Goal: Information Seeking & Learning: Learn about a topic

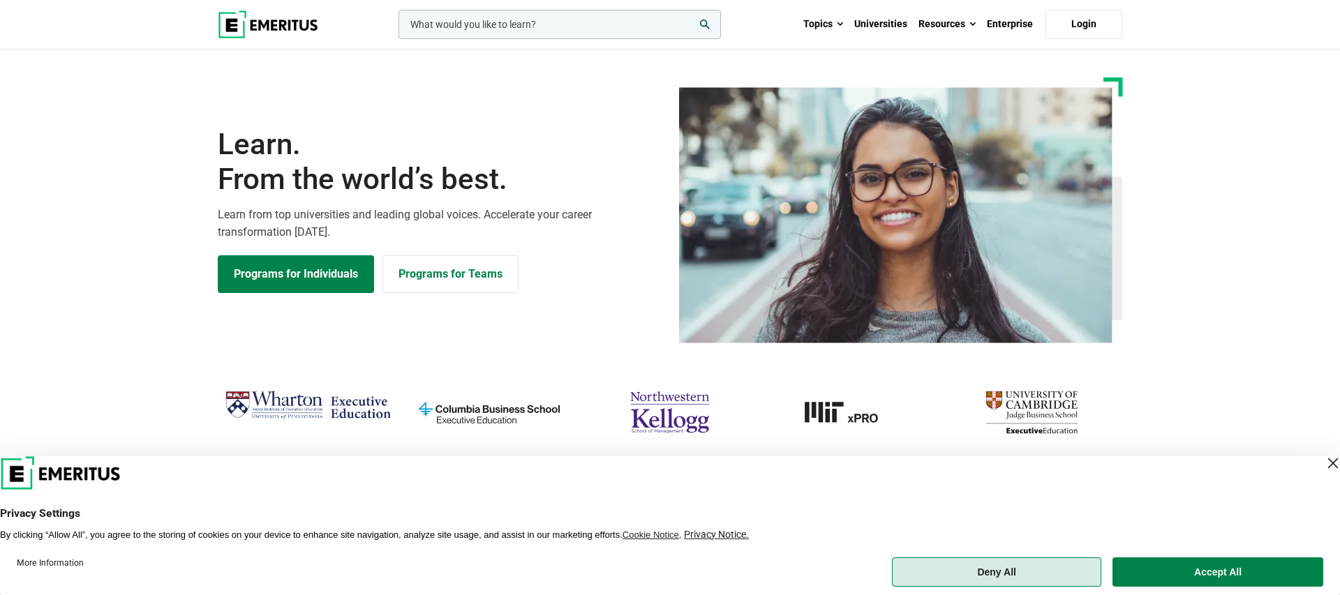
click at [984, 575] on button "Deny All" at bounding box center [996, 572] width 209 height 29
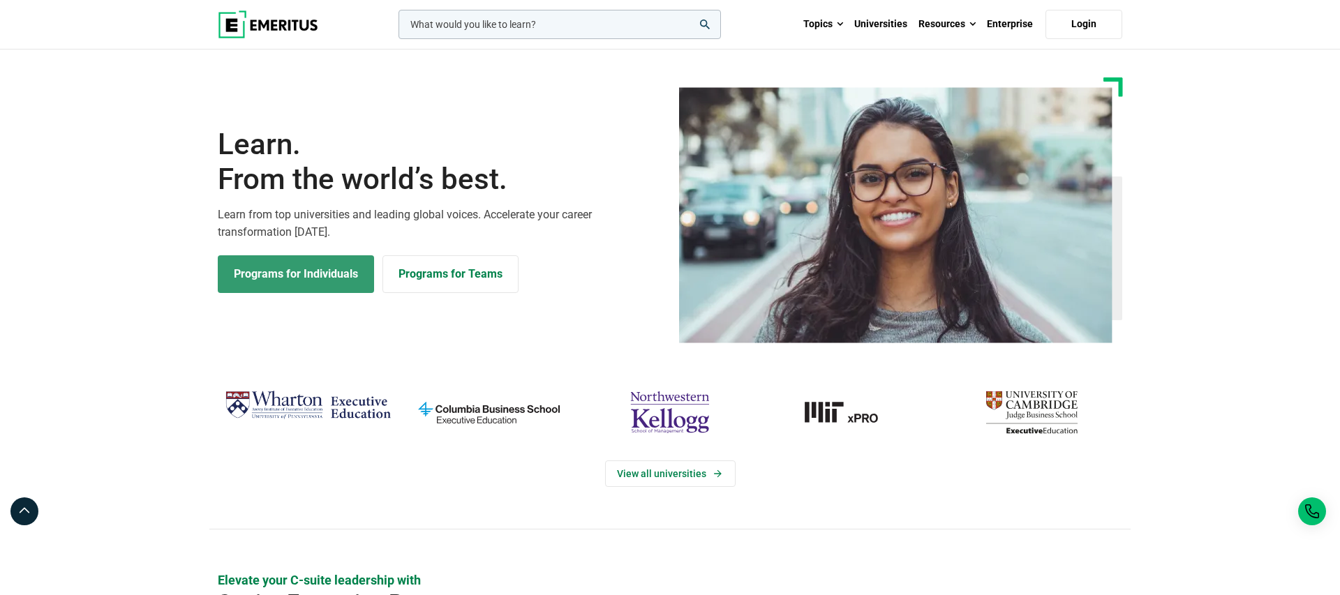
click at [347, 281] on link "Programs for Individuals" at bounding box center [296, 274] width 156 height 38
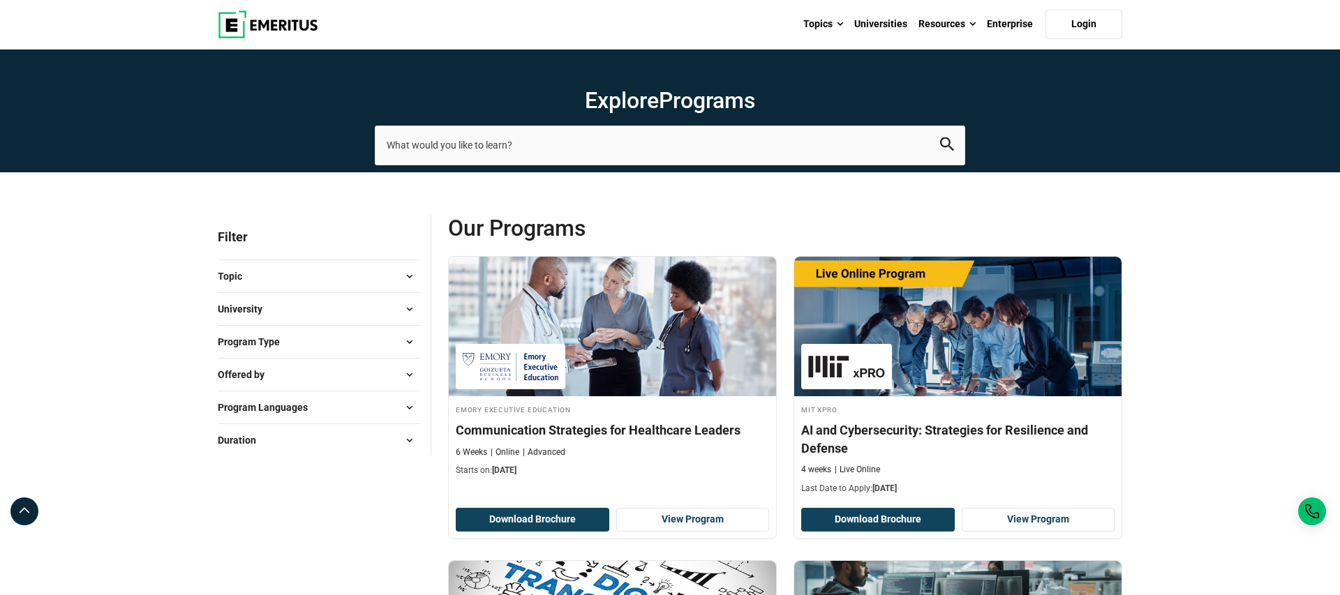
click at [410, 278] on span at bounding box center [408, 276] width 21 height 21
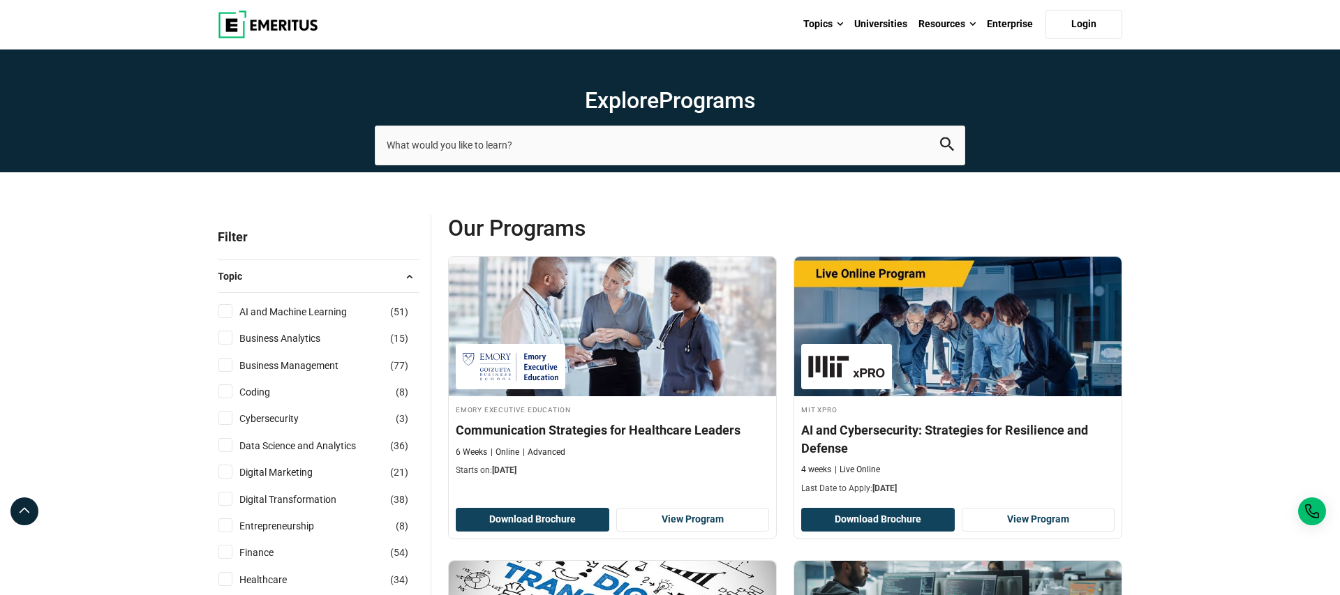
click at [410, 278] on span at bounding box center [408, 276] width 21 height 21
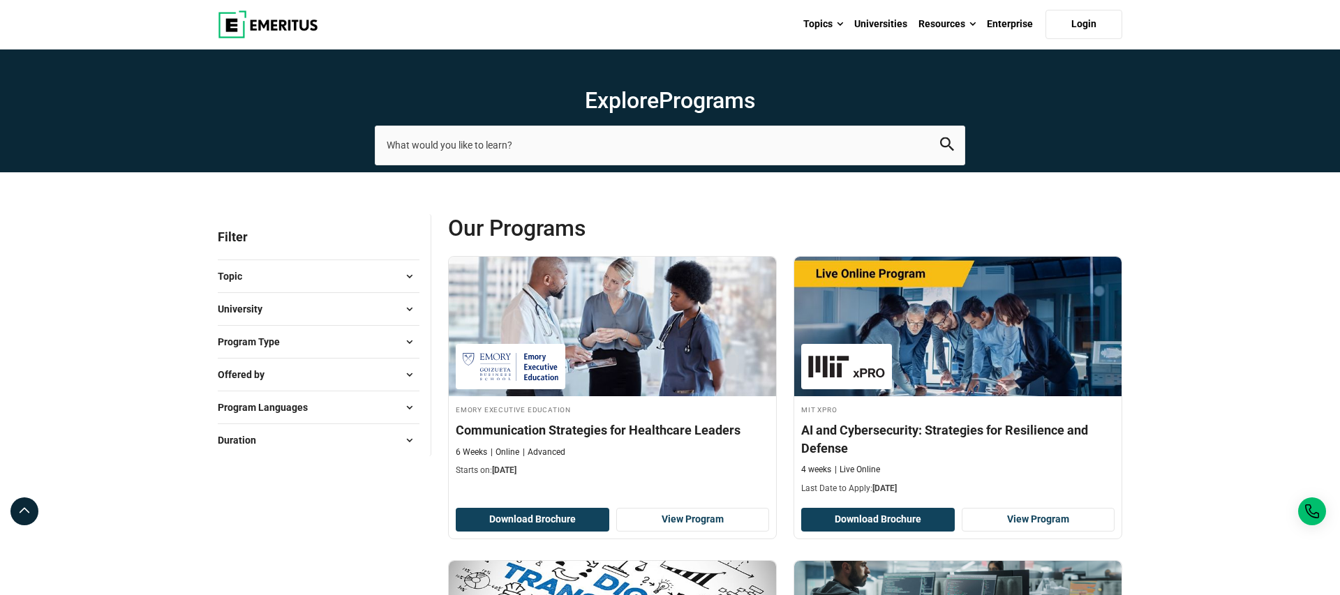
click at [408, 373] on span at bounding box center [408, 374] width 21 height 21
click at [411, 403] on span at bounding box center [408, 407] width 21 height 21
click at [231, 444] on input "English ( 329 )" at bounding box center [225, 442] width 14 height 14
checkbox input "true"
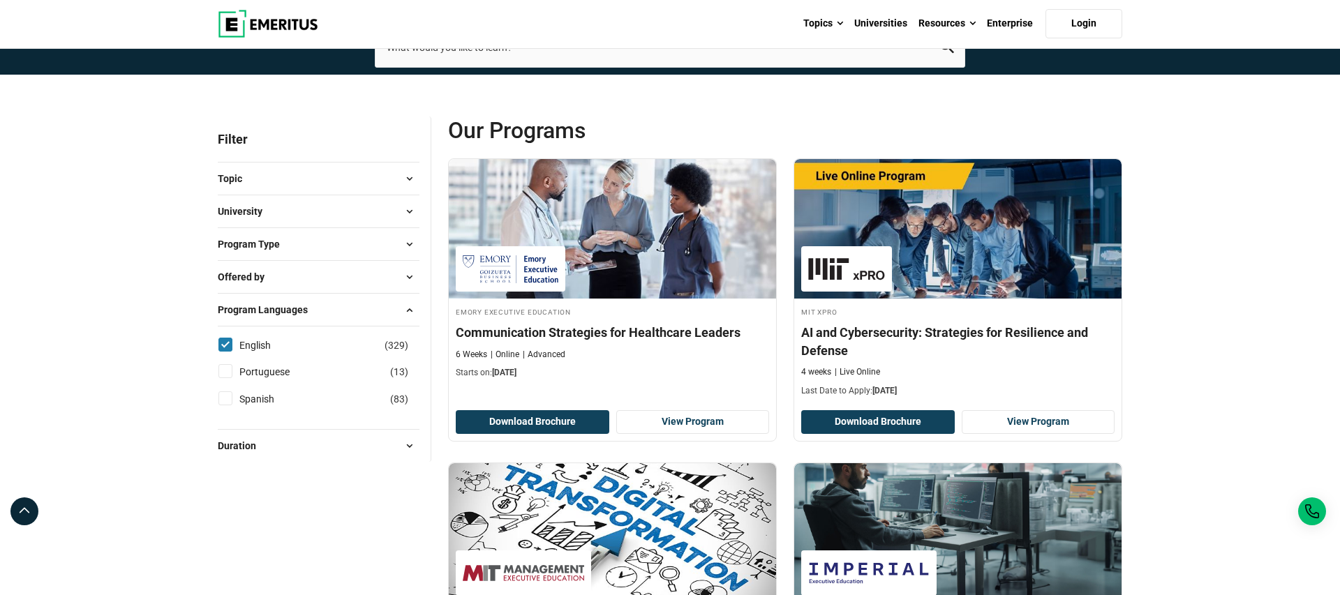
scroll to position [131, 0]
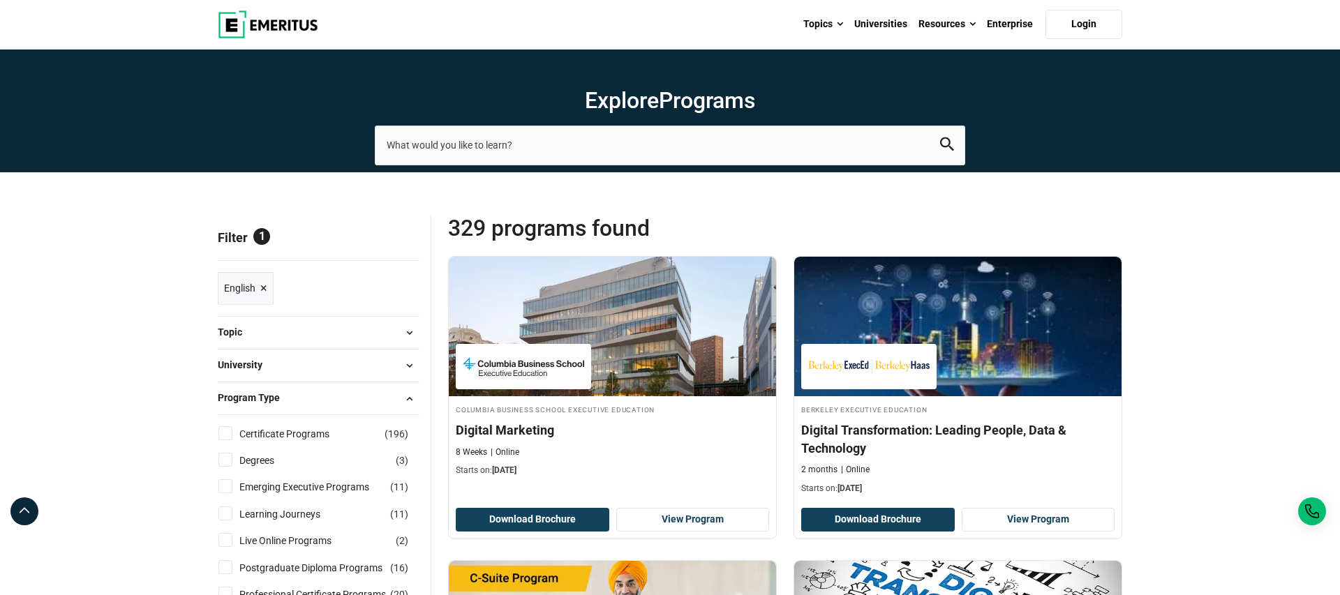
click at [410, 407] on span at bounding box center [408, 398] width 21 height 21
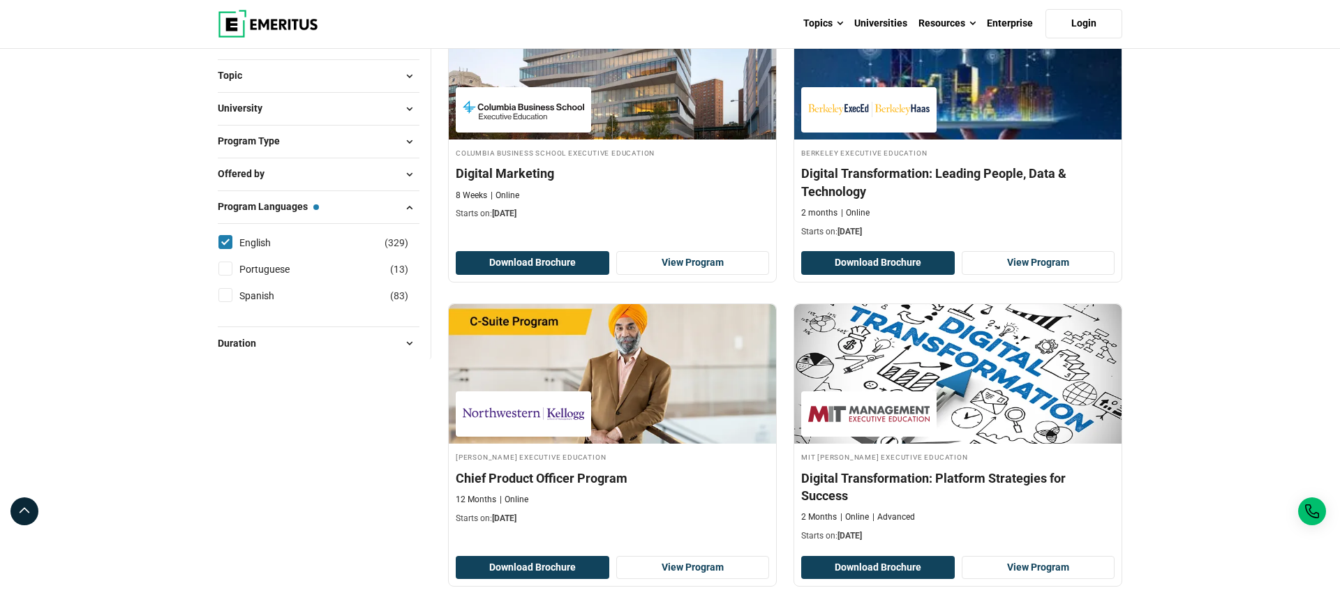
scroll to position [316, 0]
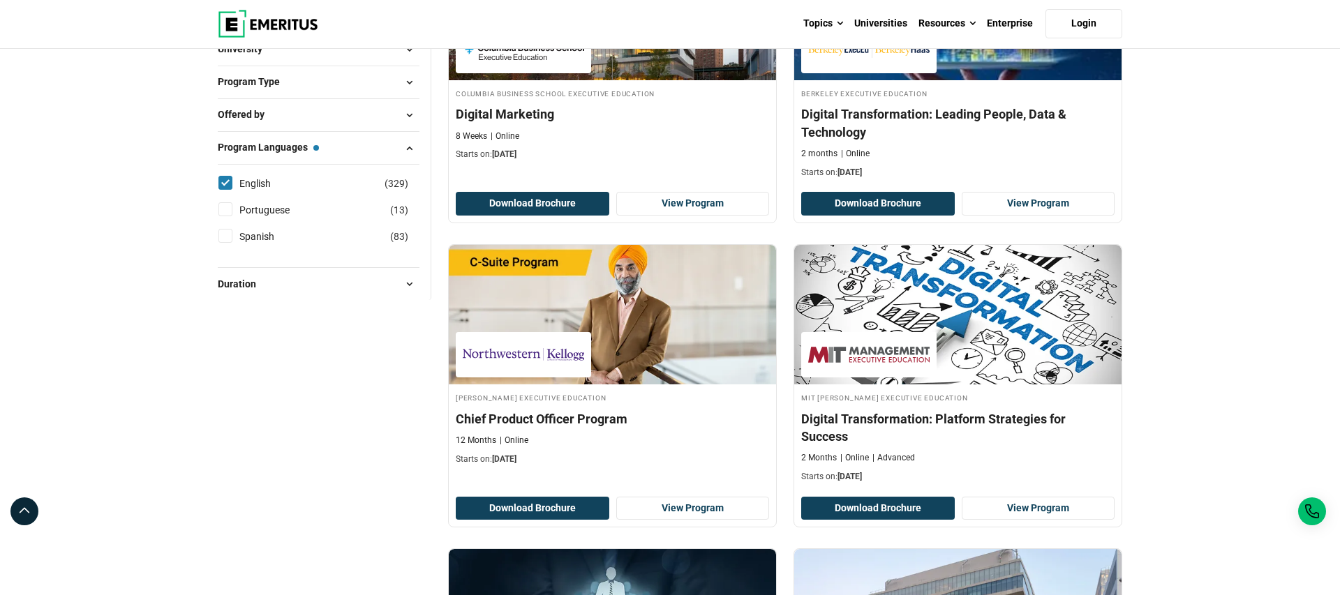
click at [411, 284] on span at bounding box center [408, 284] width 21 height 21
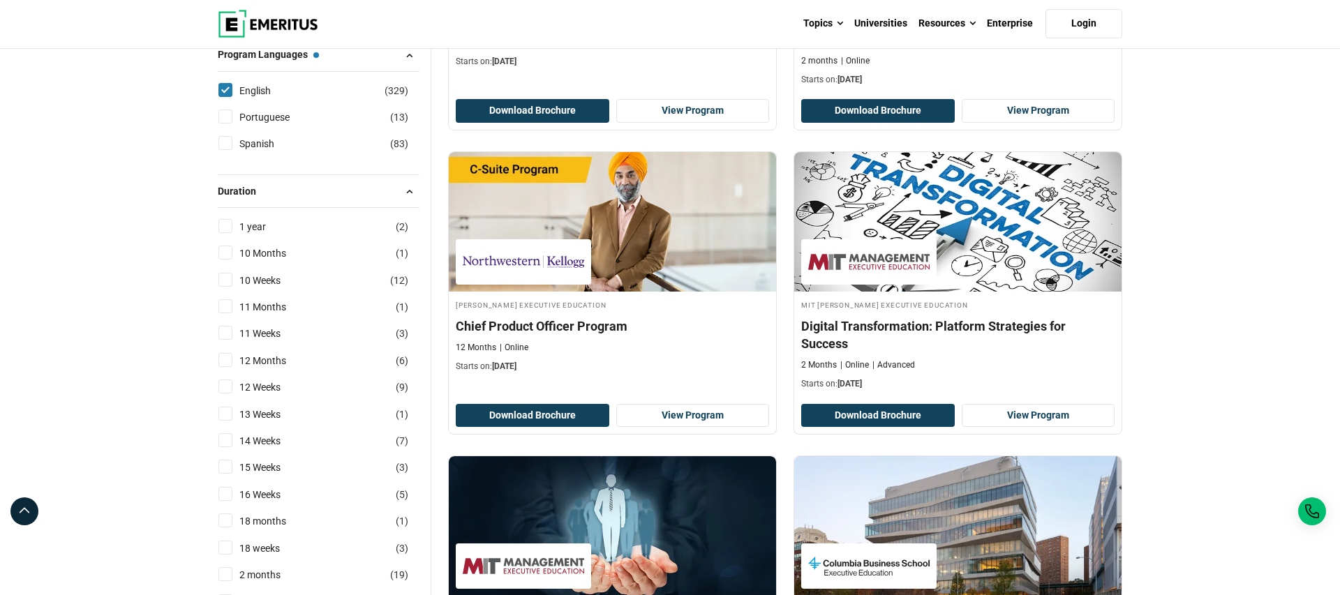
scroll to position [406, 0]
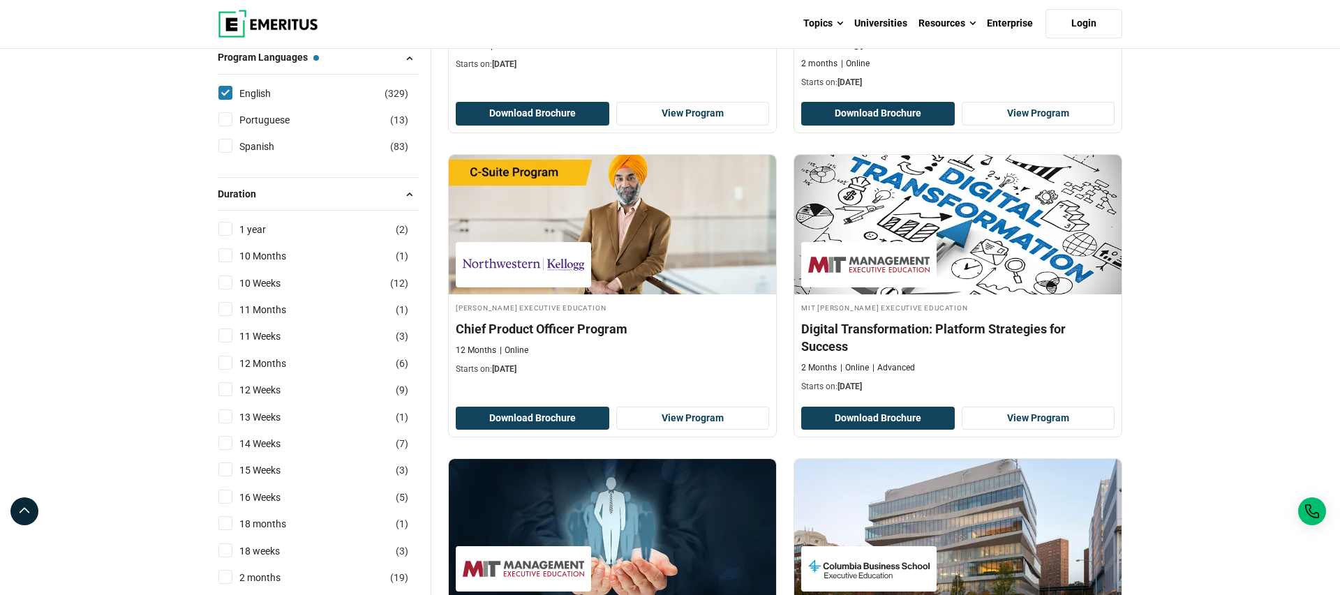
click at [407, 193] on span at bounding box center [408, 194] width 21 height 21
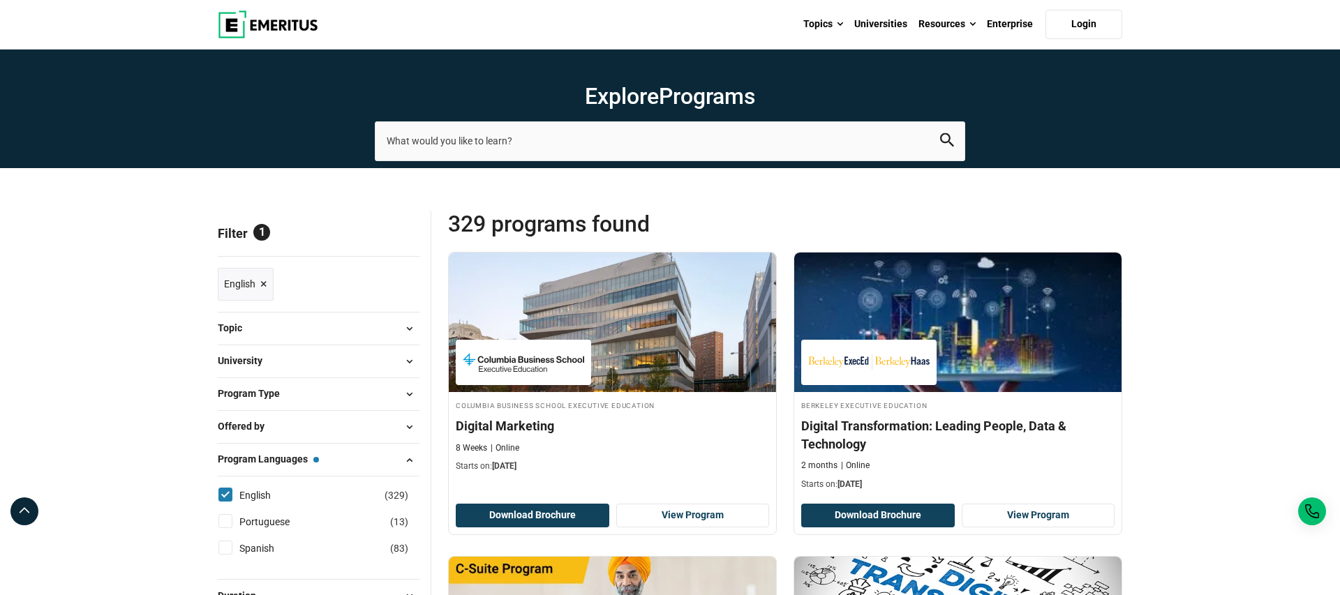
scroll to position [0, 0]
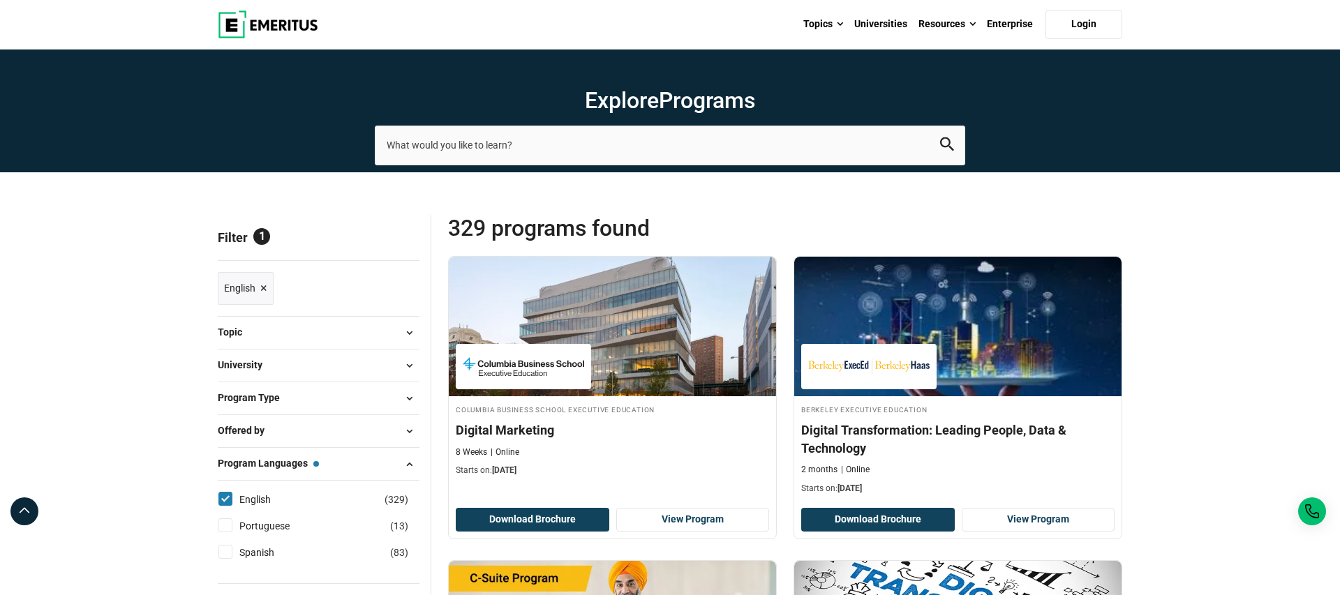
click at [408, 398] on span at bounding box center [408, 398] width 21 height 21
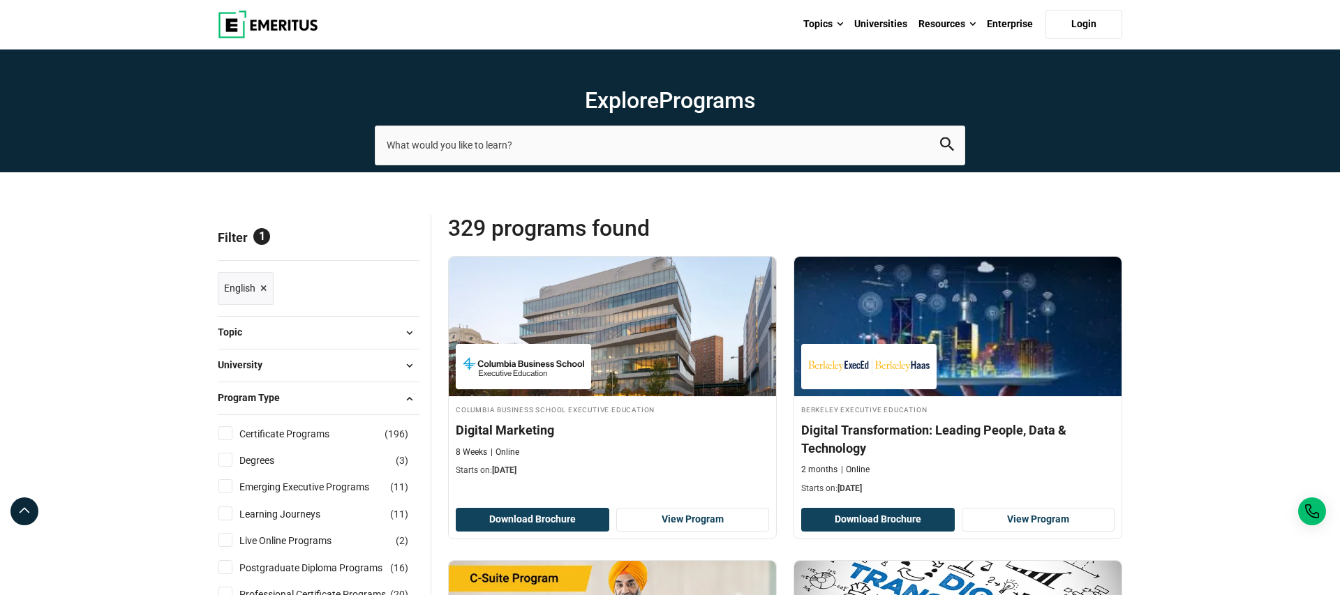
click at [405, 394] on span at bounding box center [408, 398] width 21 height 21
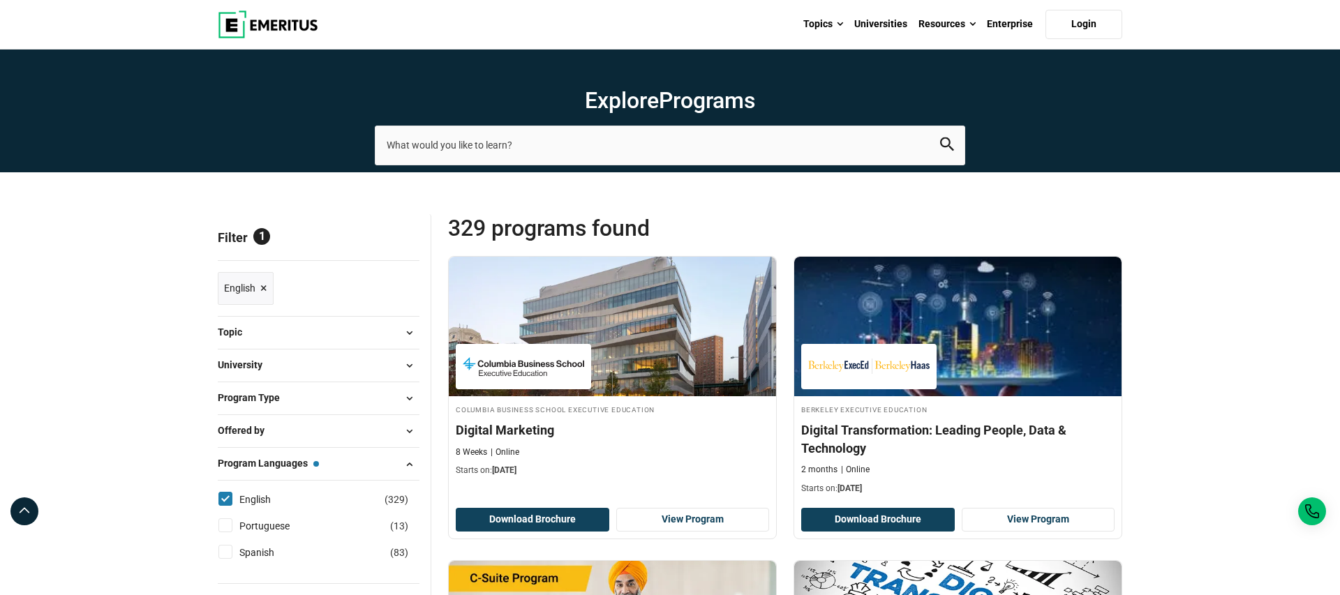
click at [411, 430] on span at bounding box center [408, 431] width 21 height 21
click at [411, 431] on span at bounding box center [408, 431] width 21 height 21
click at [407, 332] on span at bounding box center [408, 332] width 21 height 21
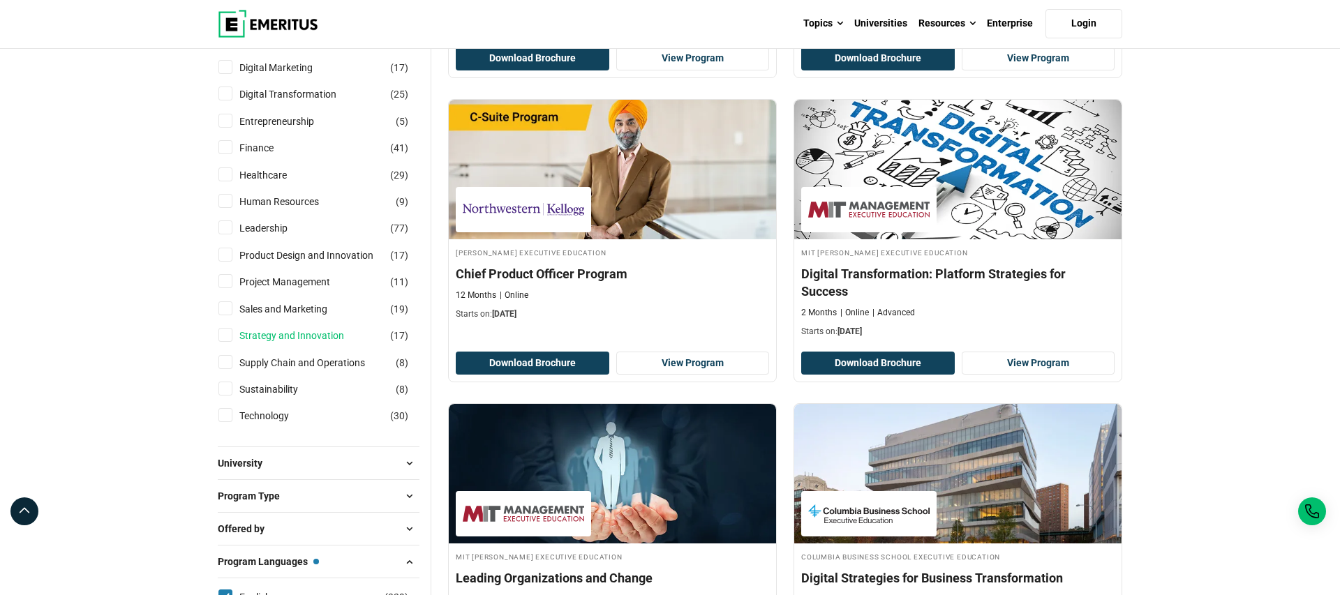
scroll to position [461, 0]
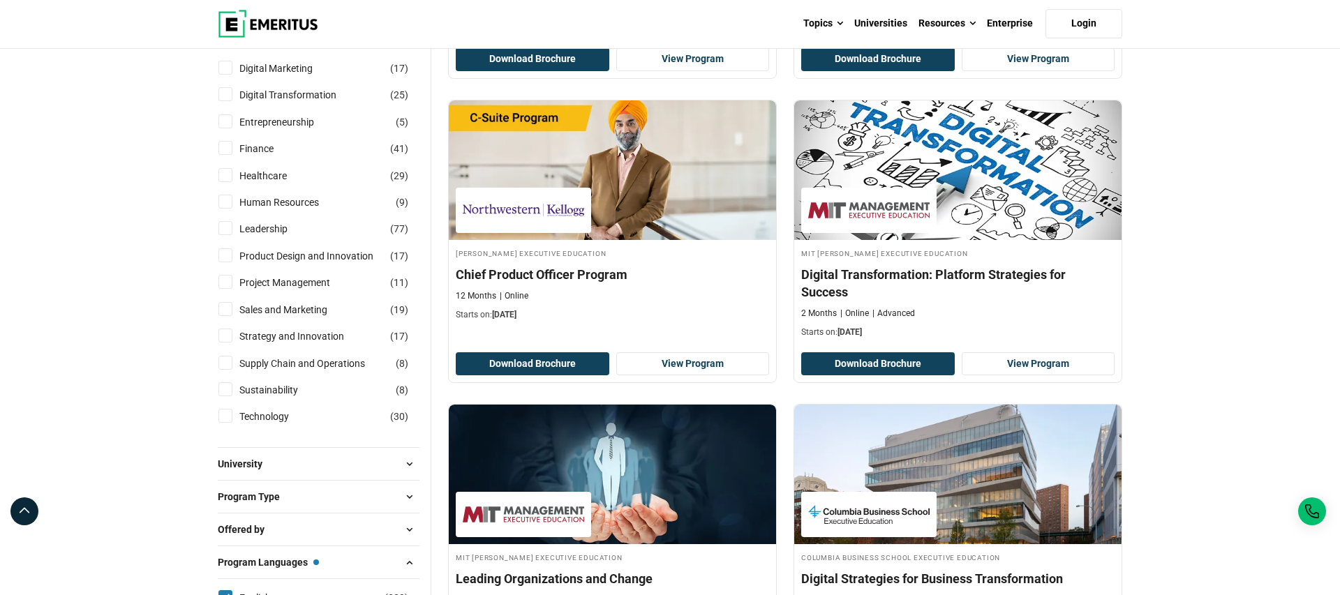
click at [226, 232] on input "Leadership ( 77 )" at bounding box center [225, 228] width 14 height 14
checkbox input "true"
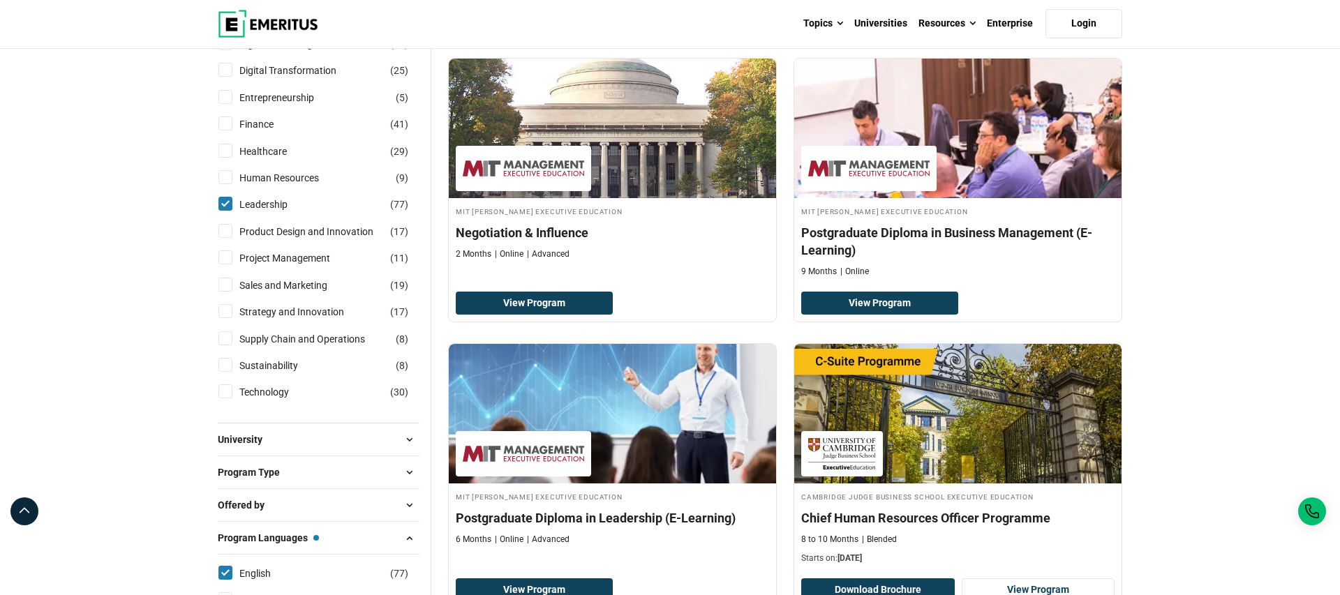
scroll to position [486, 0]
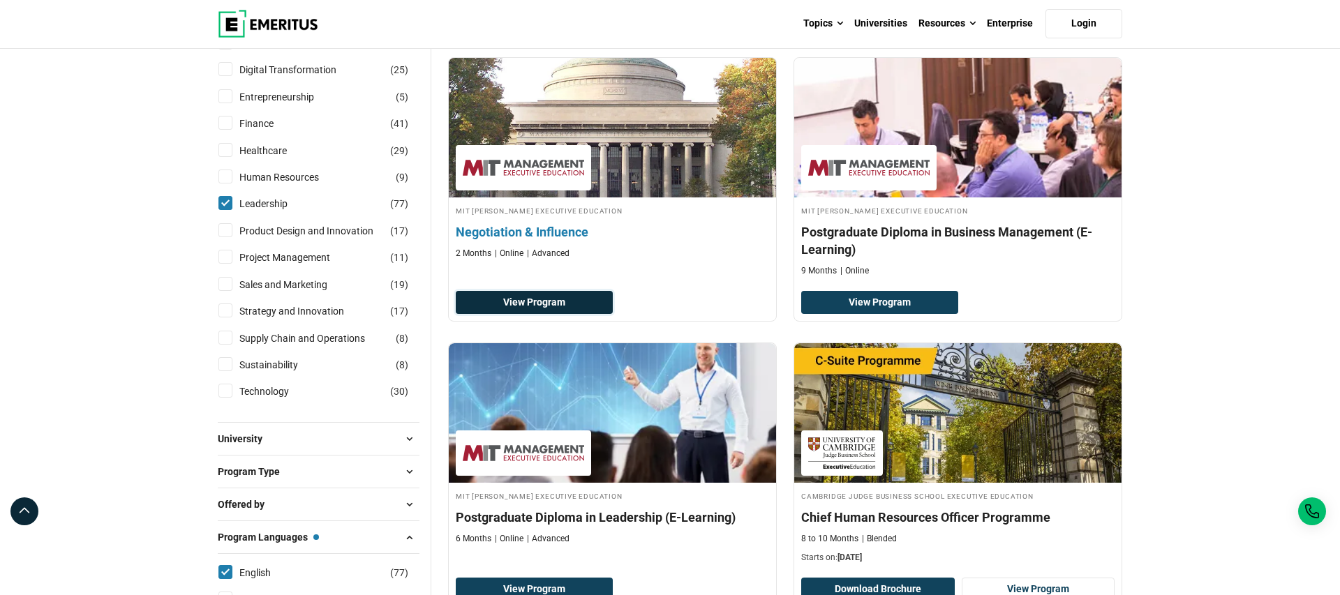
click at [590, 304] on link "View Program" at bounding box center [534, 303] width 157 height 24
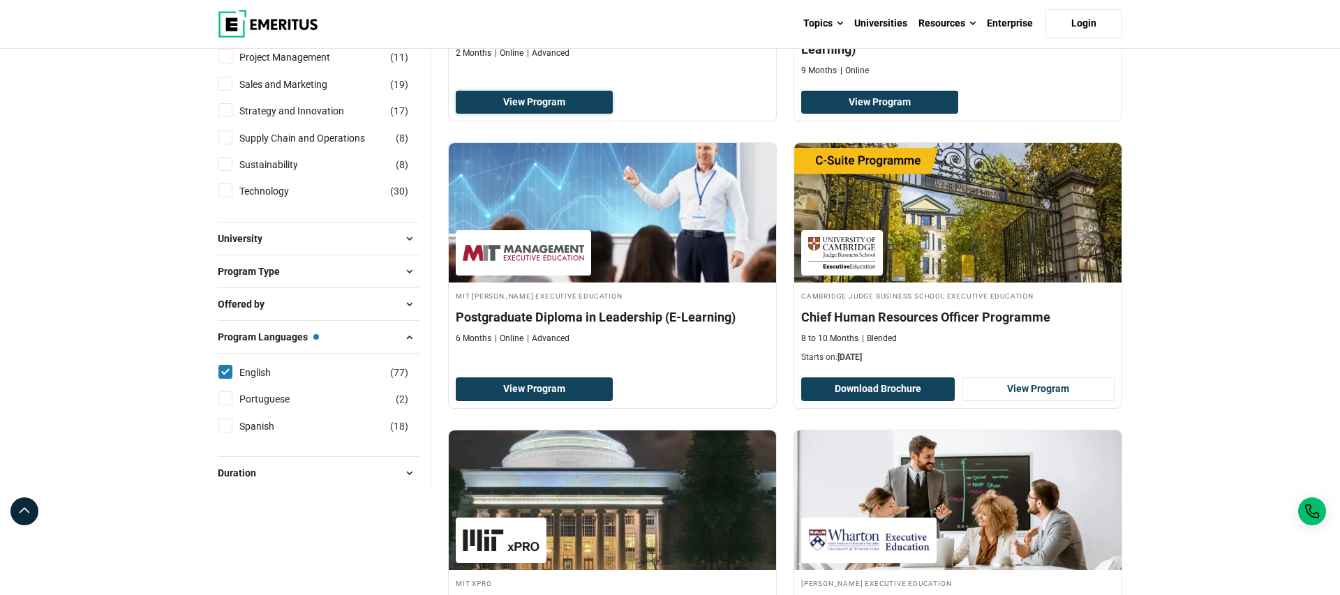
scroll to position [666, 0]
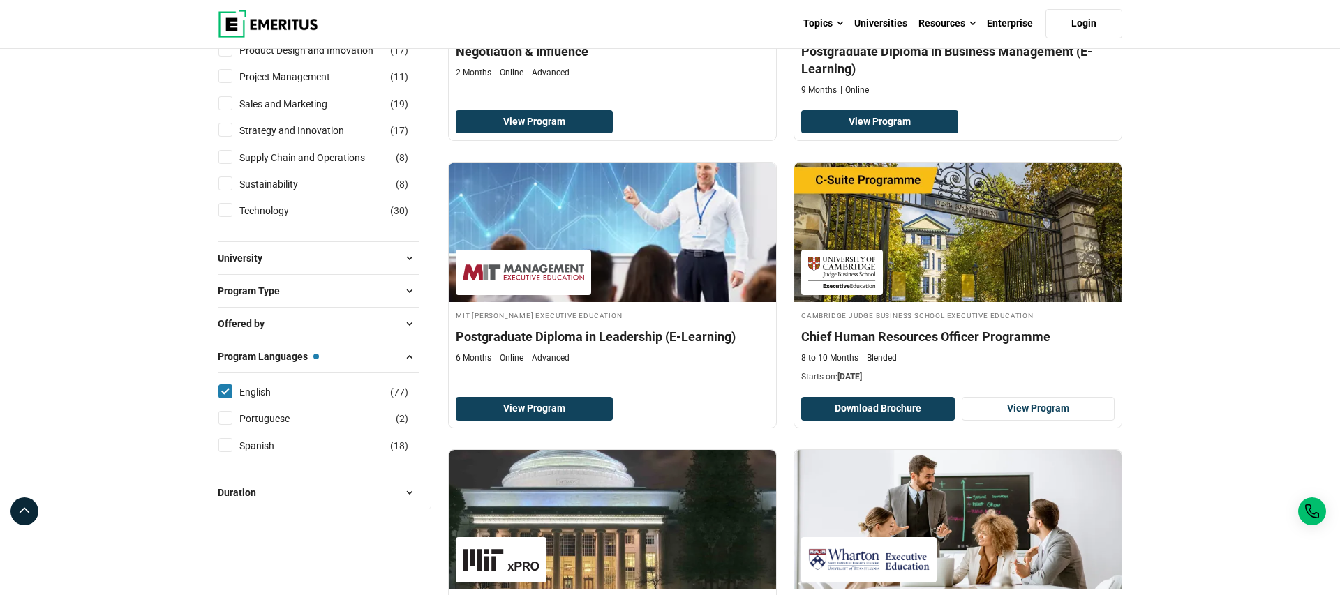
click at [410, 290] on span at bounding box center [408, 290] width 21 height 21
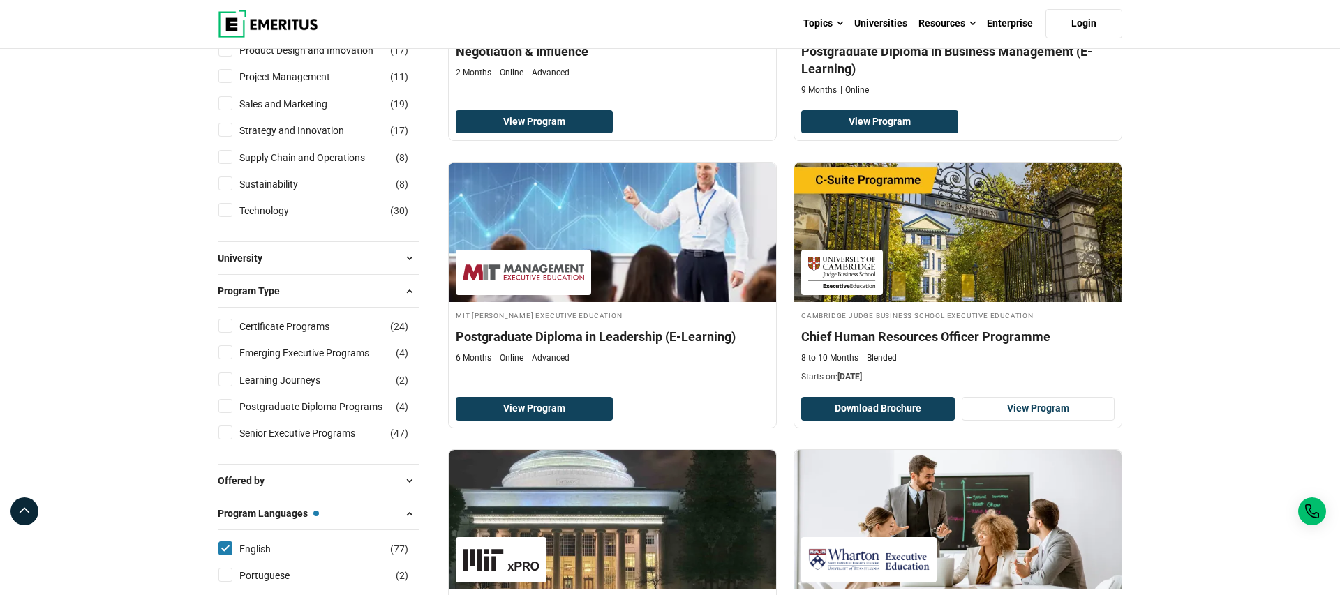
click at [410, 290] on span at bounding box center [408, 290] width 21 height 21
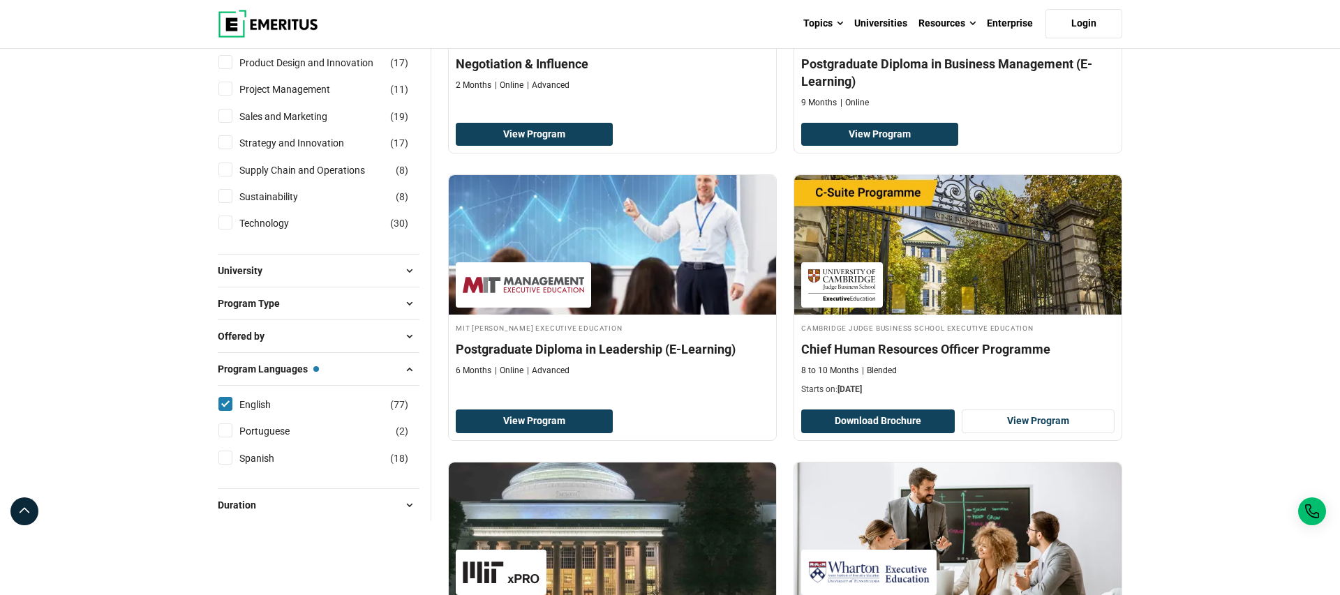
scroll to position [650, 0]
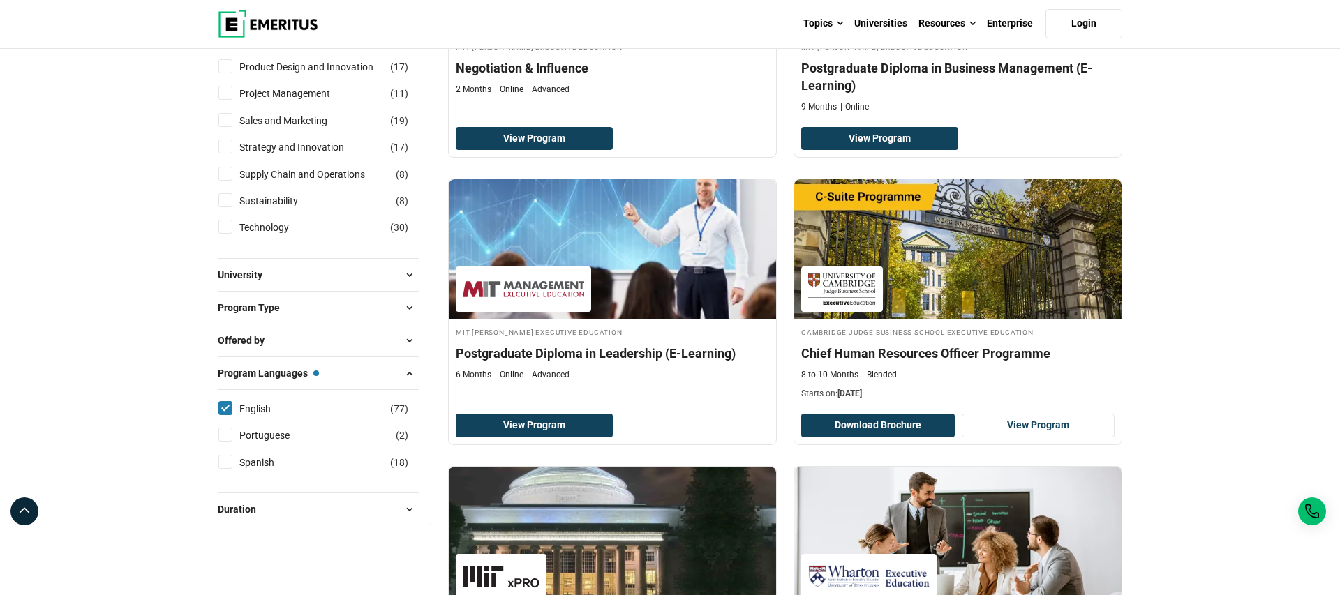
click at [410, 276] on span at bounding box center [408, 274] width 21 height 21
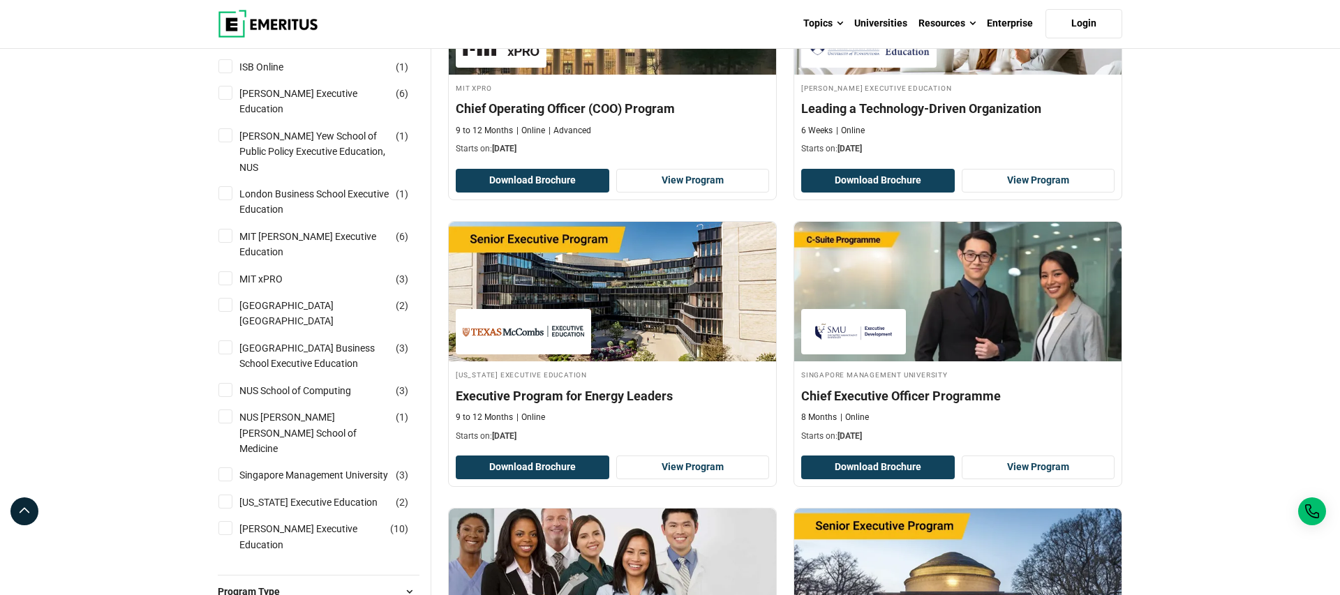
scroll to position [1356, 0]
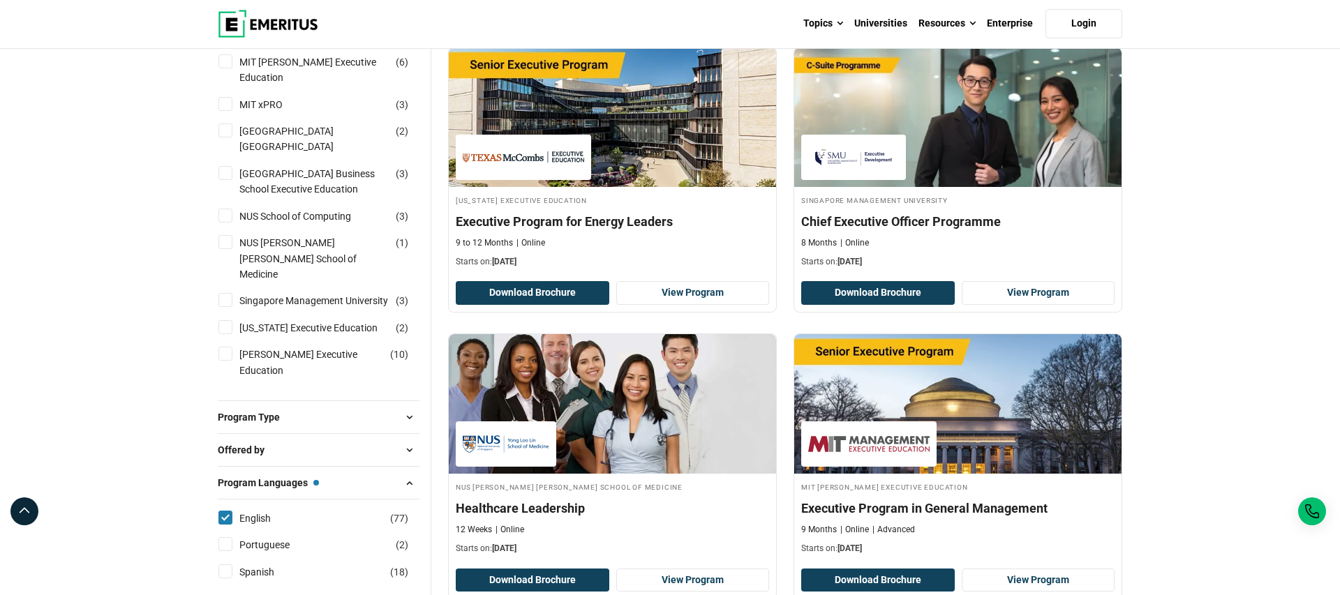
click at [229, 166] on input "National University of Singapore Business School Executive Education ( 3 )" at bounding box center [225, 173] width 14 height 14
checkbox input "true"
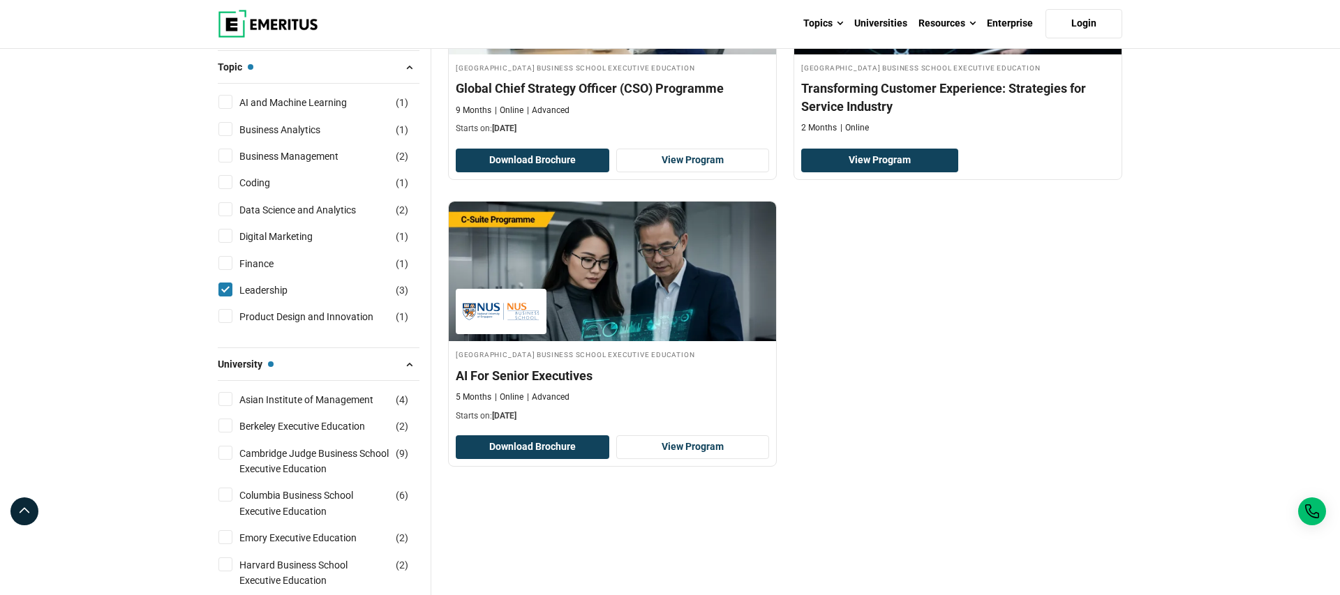
scroll to position [349, 0]
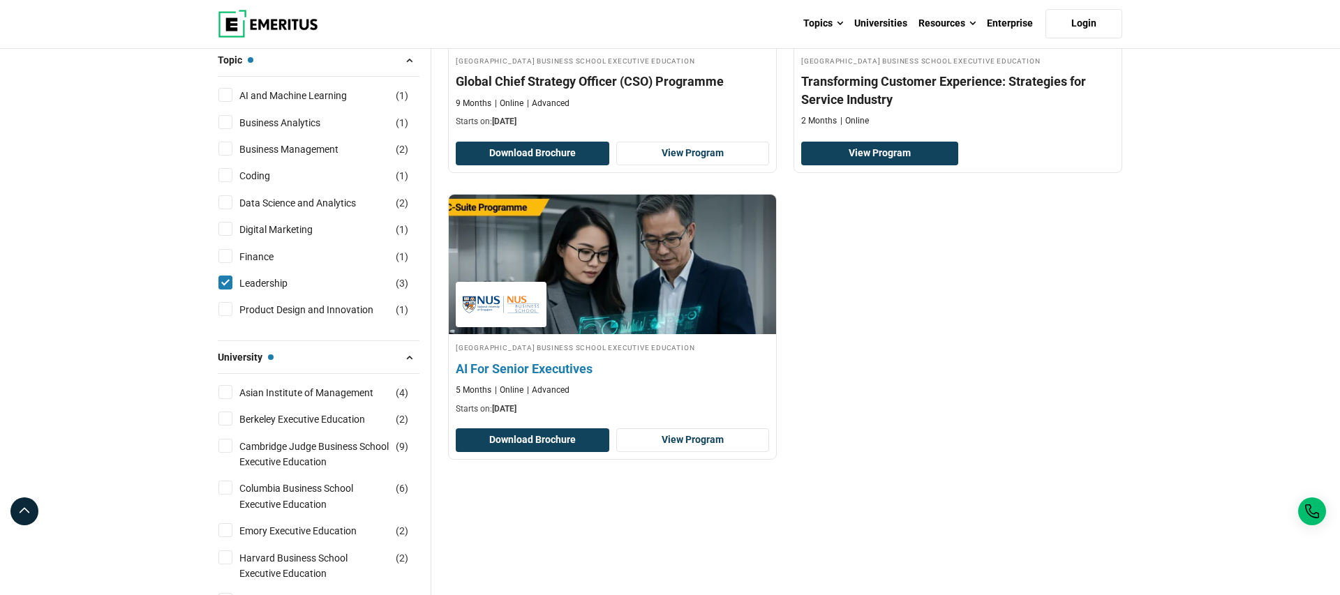
click at [686, 322] on img at bounding box center [613, 265] width 360 height 154
